Goal: Communication & Community: Answer question/provide support

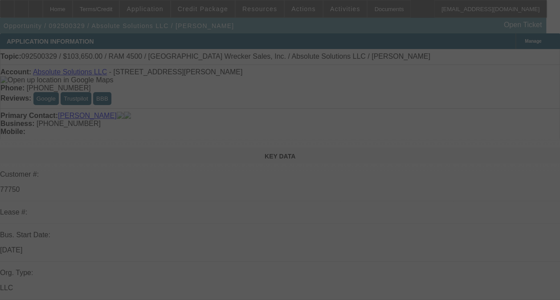
click at [509, 126] on div at bounding box center [280, 150] width 560 height 300
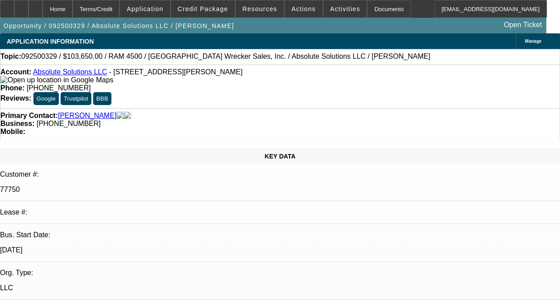
select select "0"
select select "1"
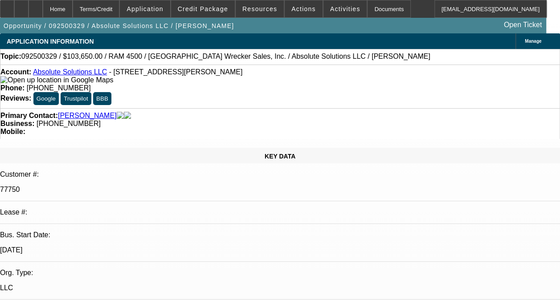
select select "5"
radio input "true"
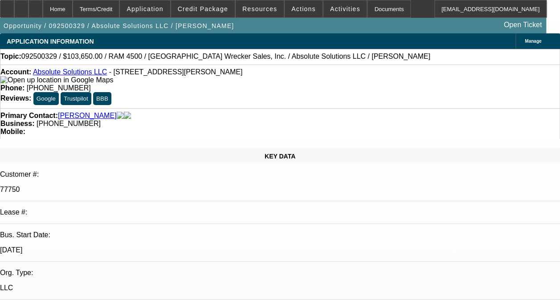
scroll to position [20, 0]
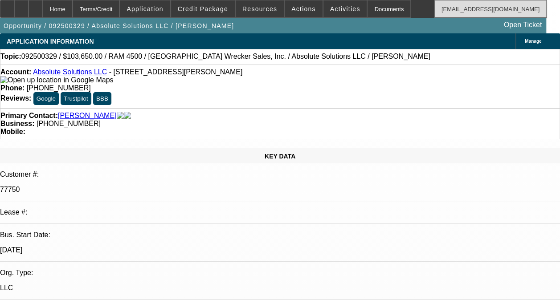
scroll to position [29, 0]
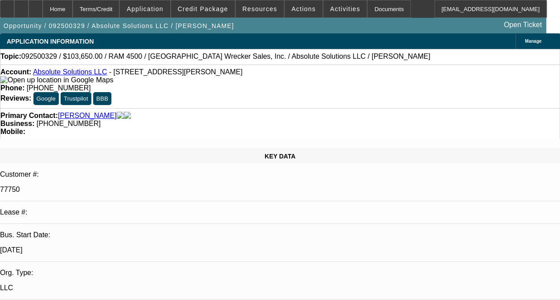
type textarea "-01 AND -02 ARE BOTH ON GOING ACH. -01 IS A DISC-SVC DEAL. BOTH CONTRACTS ARE F…"
radio input "true"
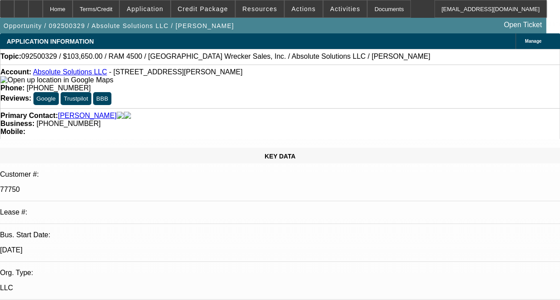
scroll to position [0, 0]
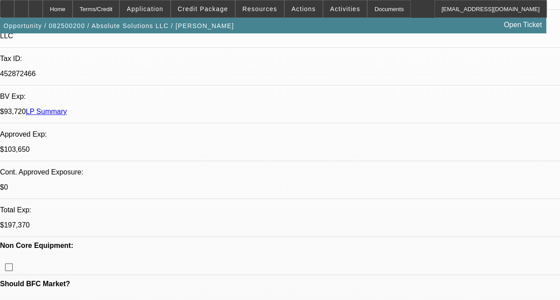
select select "0"
select select "0.1"
select select "4"
select select "0"
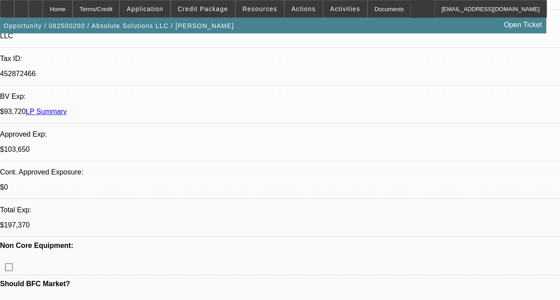
select select "0"
select select "5"
select select "0"
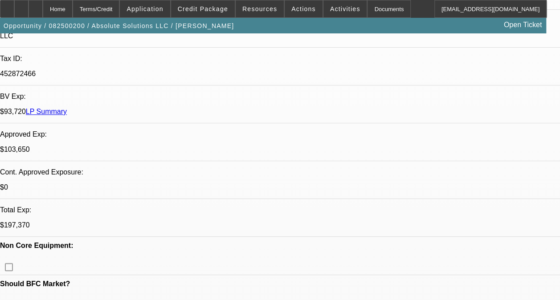
select select "0"
select select "6"
select select "0"
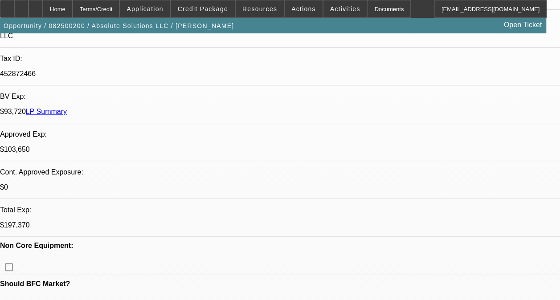
select select "6"
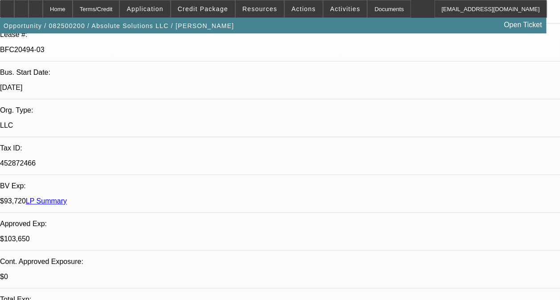
scroll to position [49, 0]
